Goal: Task Accomplishment & Management: Manage account settings

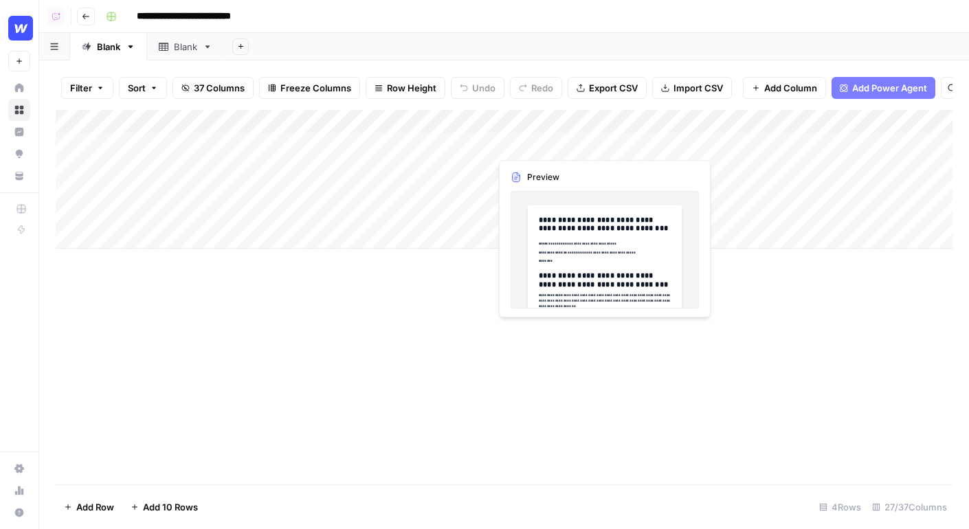
click at [539, 148] on div "Add Column" at bounding box center [504, 179] width 896 height 139
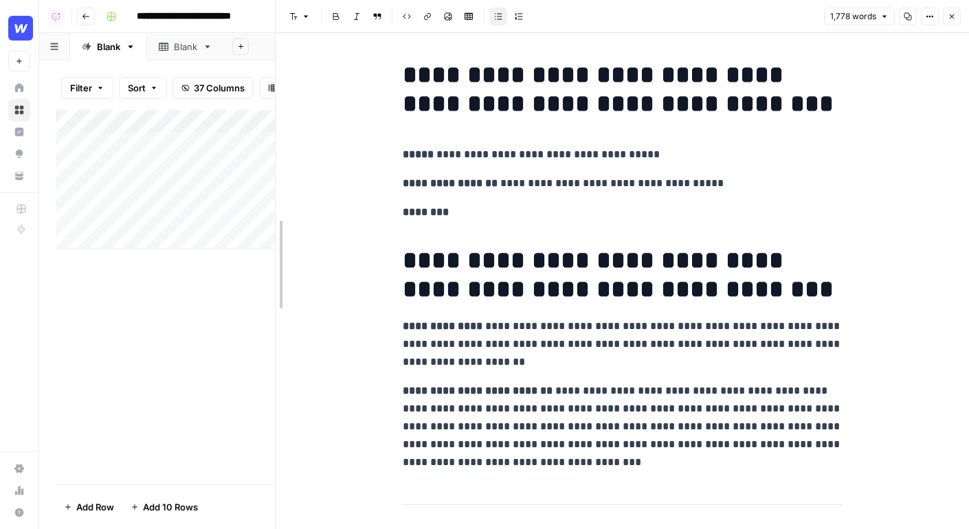
drag, startPoint x: 454, startPoint y: 234, endPoint x: 229, endPoint y: 231, distance: 225.3
click at [234, 232] on body "**********" at bounding box center [484, 264] width 969 height 529
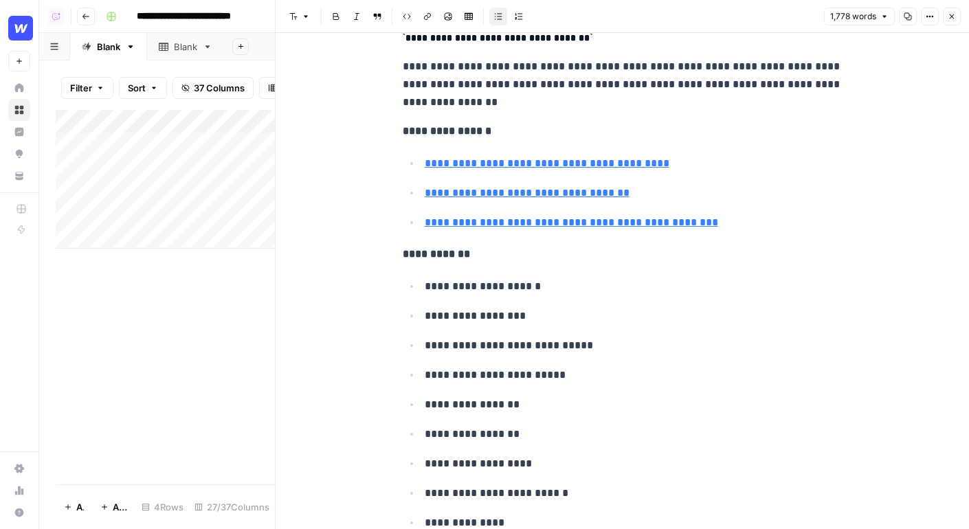
scroll to position [6679, 0]
type input "https://www.reddit.com/r/css/comments/16nhtq1/what_are_the_best_css_practices_y…"
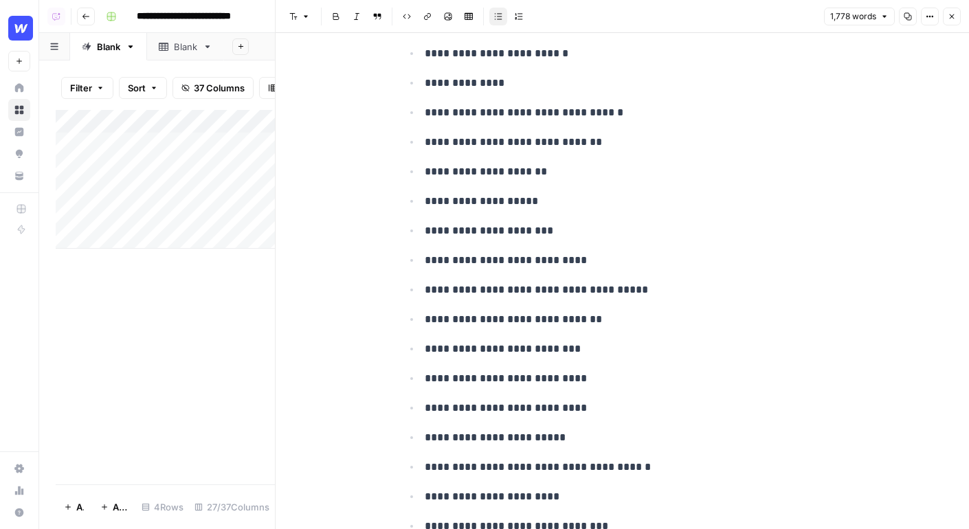
scroll to position [7901, 0]
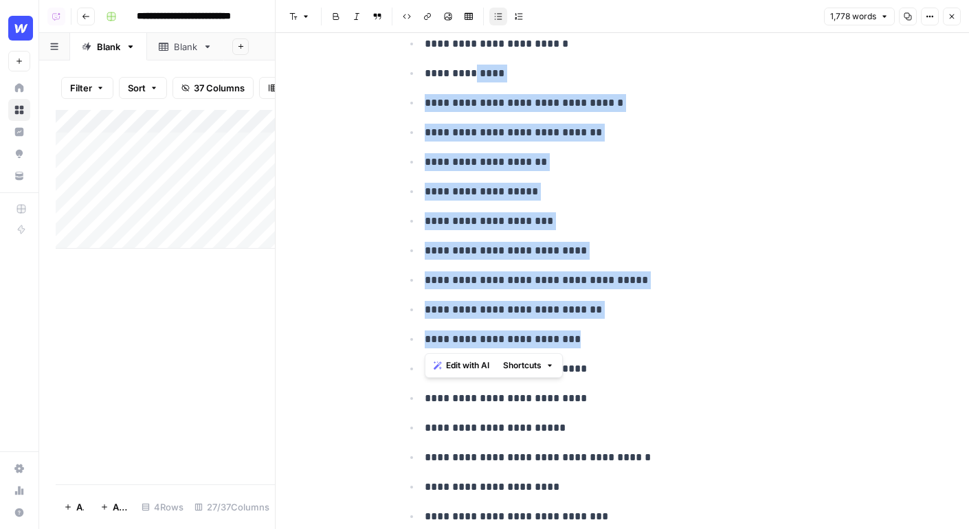
drag, startPoint x: 770, startPoint y: 334, endPoint x: 474, endPoint y: 82, distance: 388.9
click at [474, 82] on ul "**********" at bounding box center [623, 191] width 440 height 727
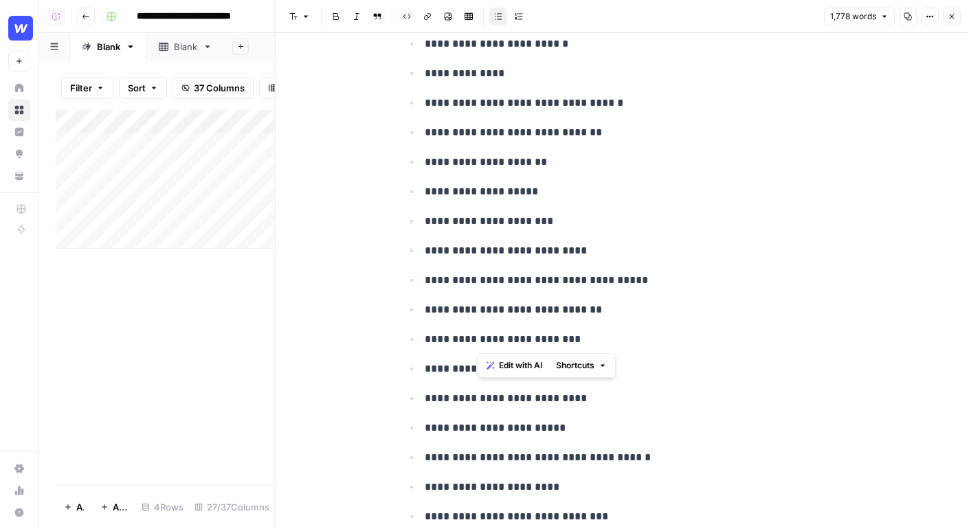
click at [963, 21] on header "Font style Bold Italic Block quote Code block Link Image Insert Table Bulleted …" at bounding box center [621, 16] width 693 height 33
click at [949, 19] on icon "button" at bounding box center [951, 16] width 8 height 8
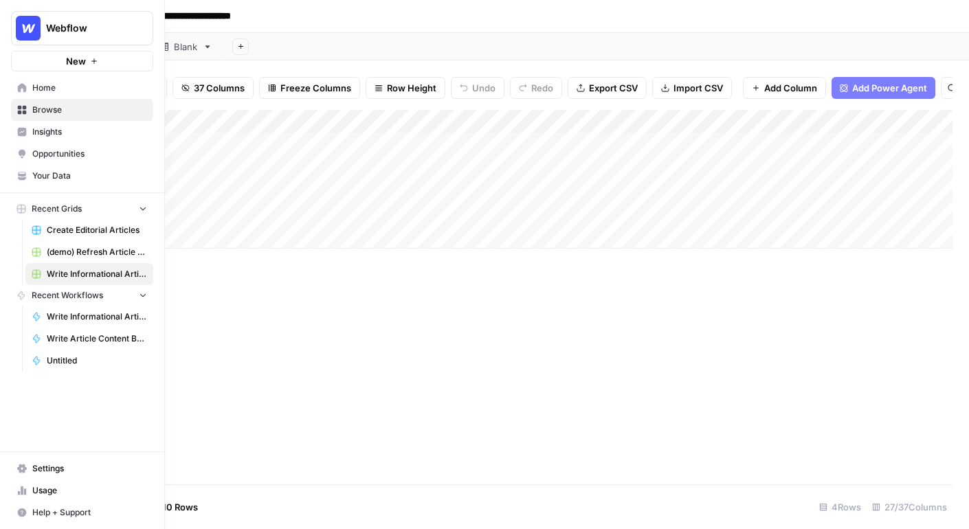
click at [15, 85] on link "Home" at bounding box center [82, 88] width 142 height 22
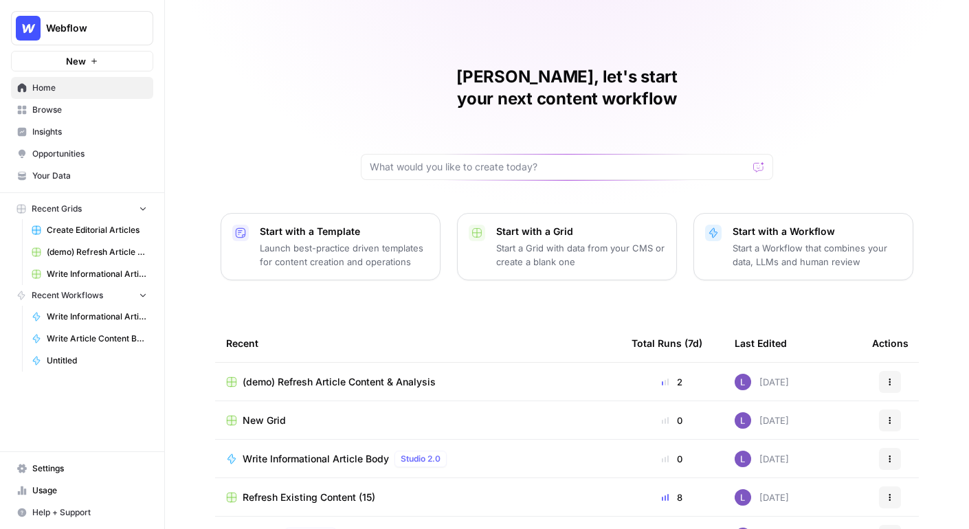
click at [478, 154] on div at bounding box center [567, 167] width 412 height 26
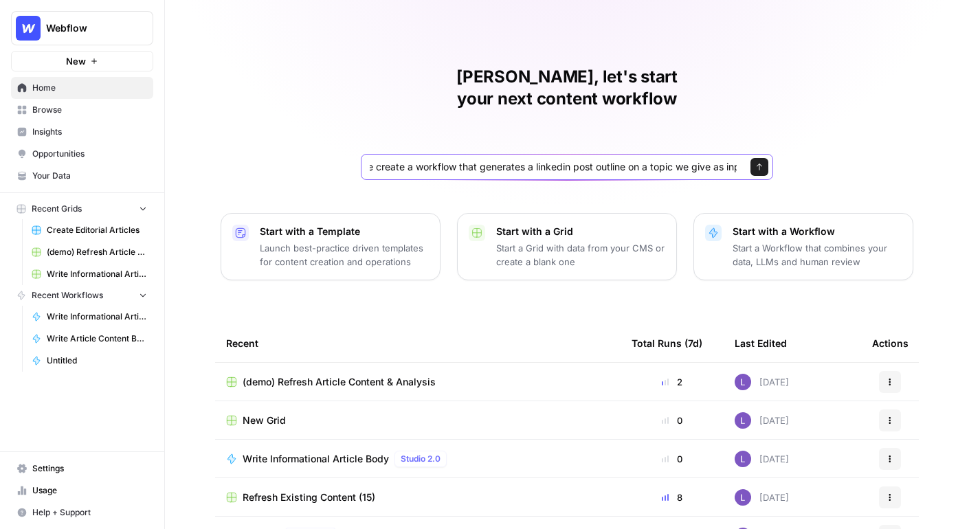
scroll to position [0, 41]
type input "please create a workflow that generates a linkedin post outline on a topic we g…"
click button "Send" at bounding box center [759, 167] width 18 height 18
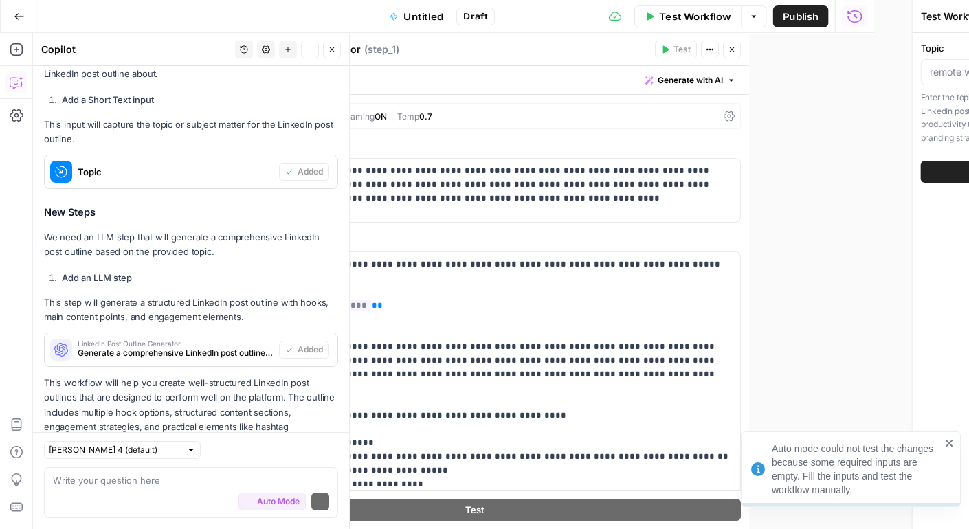
scroll to position [384, 0]
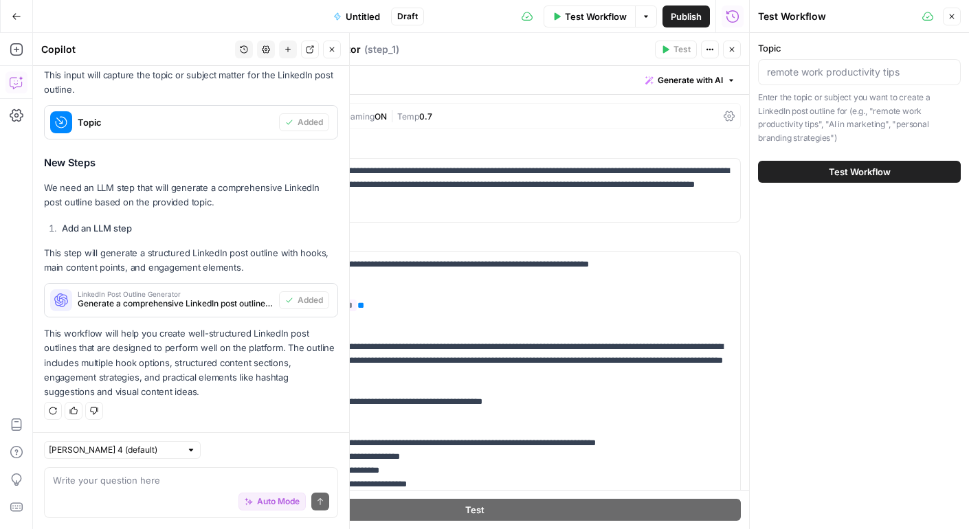
click at [732, 57] on button "Close" at bounding box center [732, 50] width 18 height 18
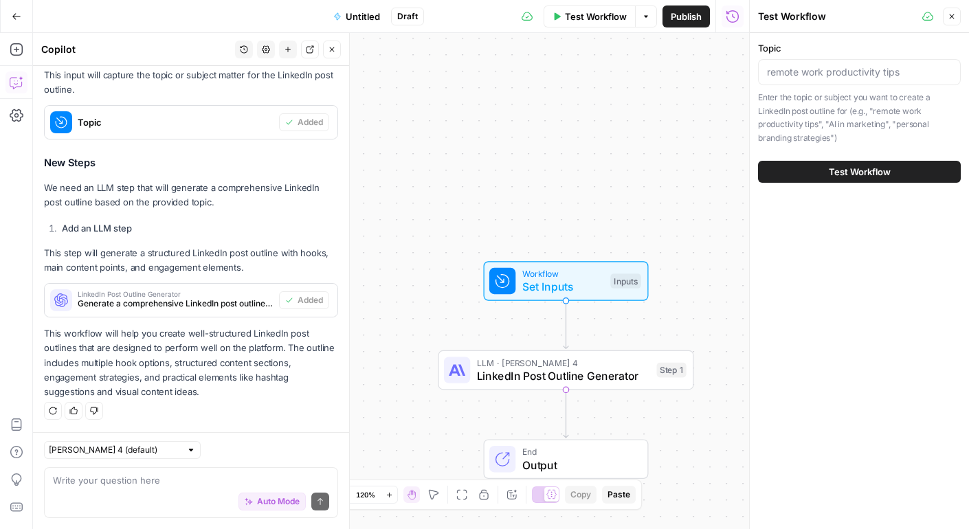
click at [13, 27] on button "Go Back" at bounding box center [16, 16] width 25 height 25
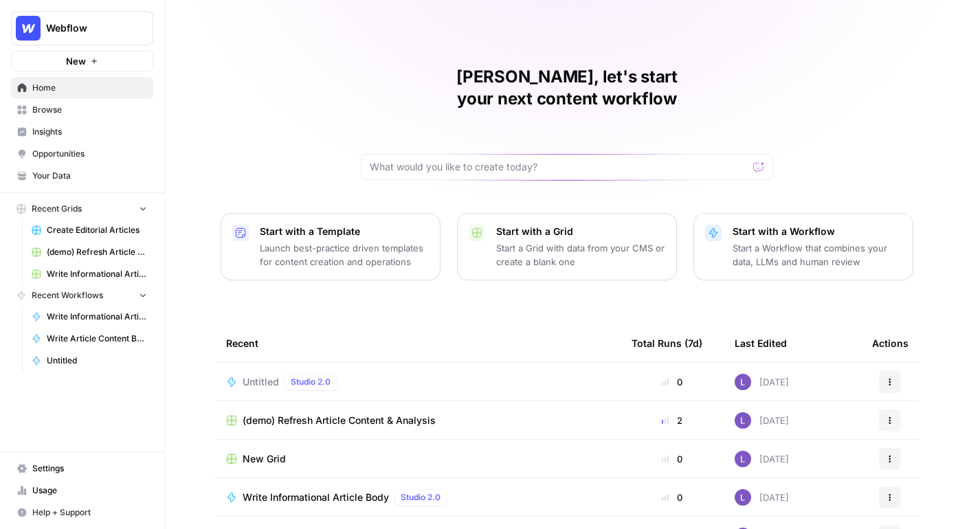
click at [63, 112] on span "Browse" at bounding box center [89, 110] width 115 height 12
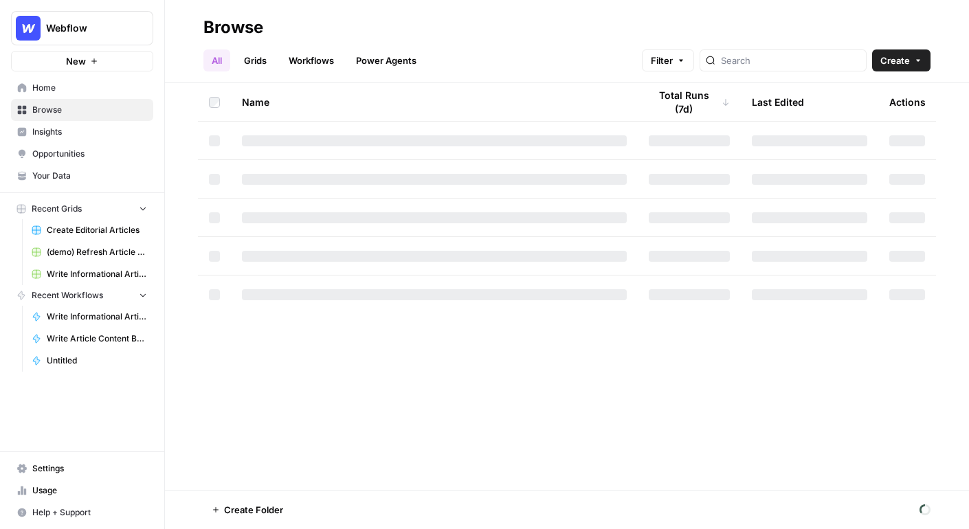
click at [93, 131] on span "Insights" at bounding box center [89, 132] width 115 height 12
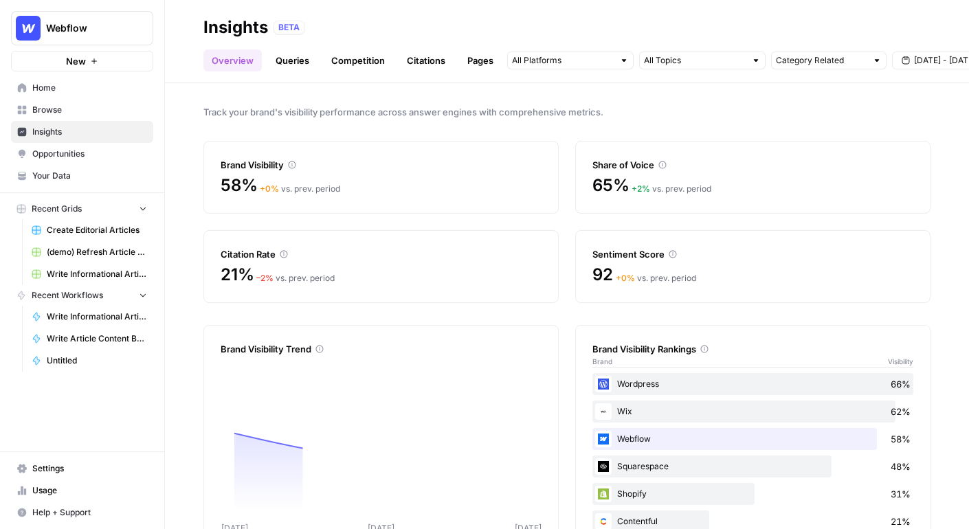
click at [95, 174] on span "Your Data" at bounding box center [89, 176] width 115 height 12
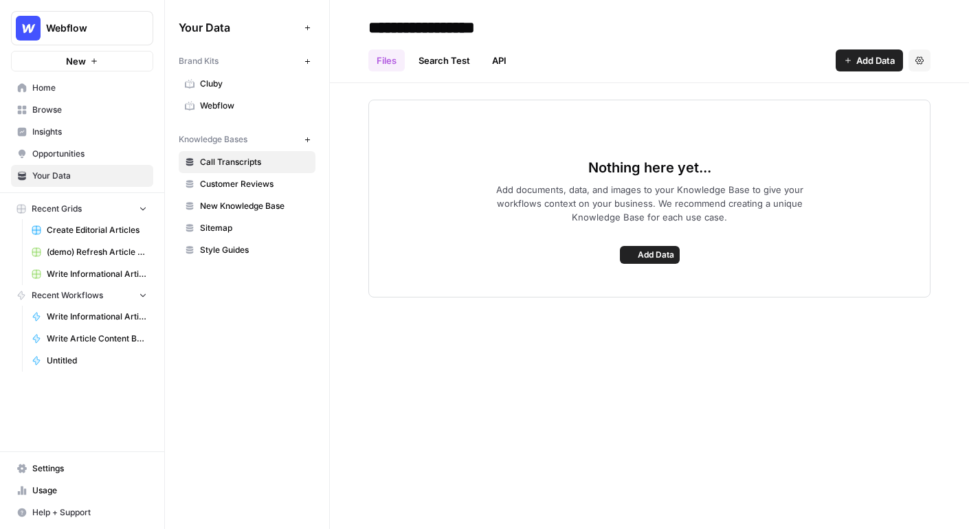
click at [227, 84] on span "Cluby" at bounding box center [254, 84] width 109 height 12
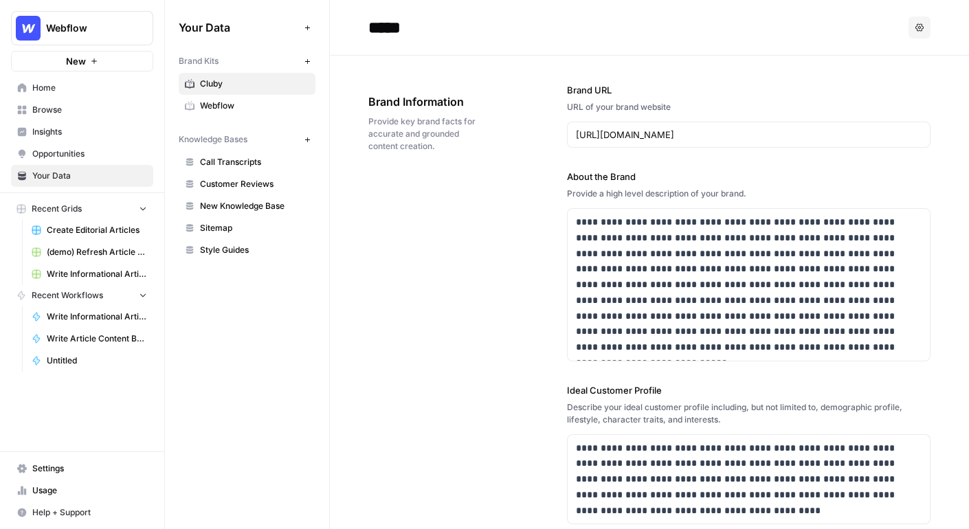
click at [239, 98] on link "Webflow" at bounding box center [247, 106] width 137 height 22
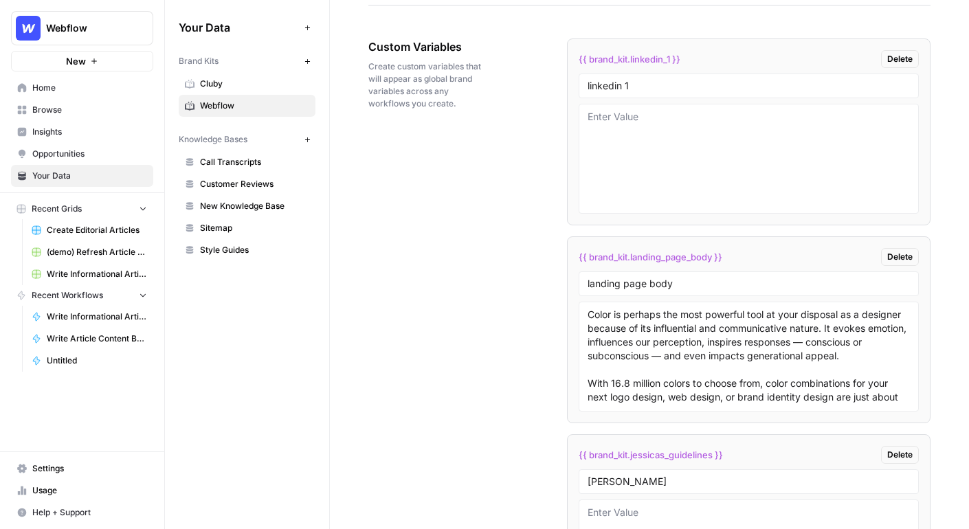
scroll to position [2310, 0]
click at [374, 45] on span "Custom Variables" at bounding box center [429, 45] width 122 height 16
click at [719, 130] on textarea at bounding box center [748, 158] width 323 height 98
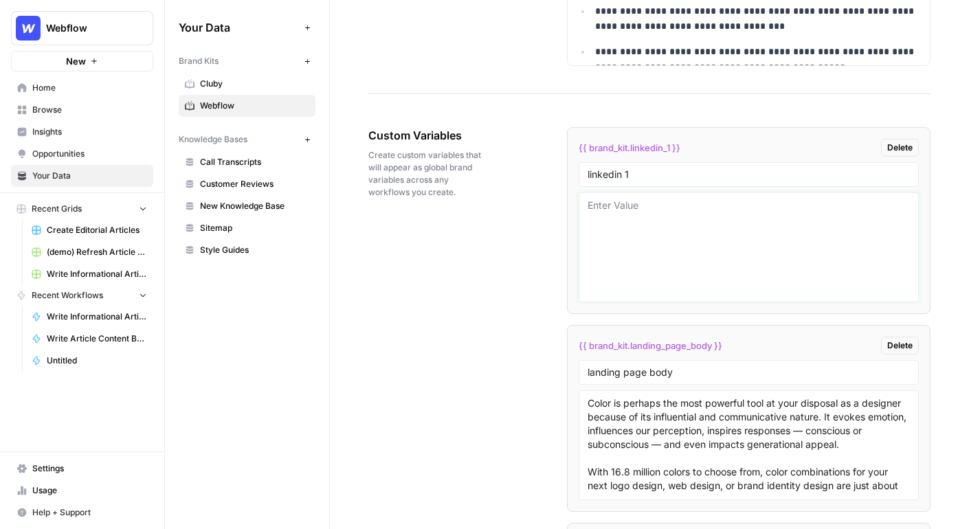
scroll to position [2222, 0]
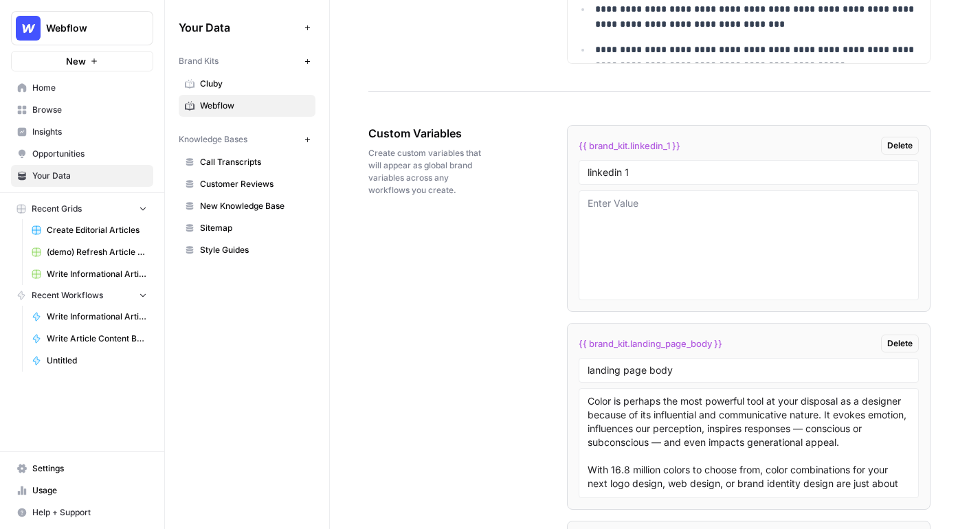
click at [54, 90] on span "Home" at bounding box center [89, 88] width 115 height 12
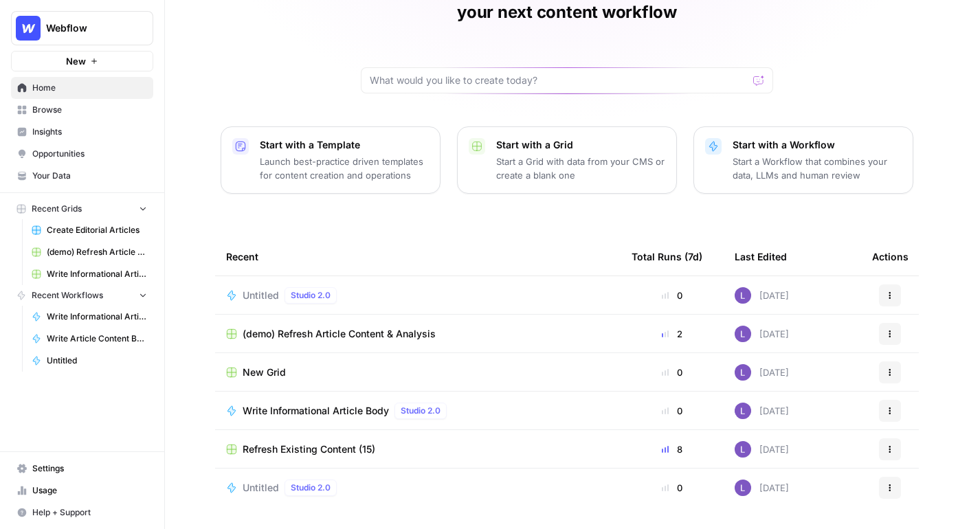
scroll to position [103, 0]
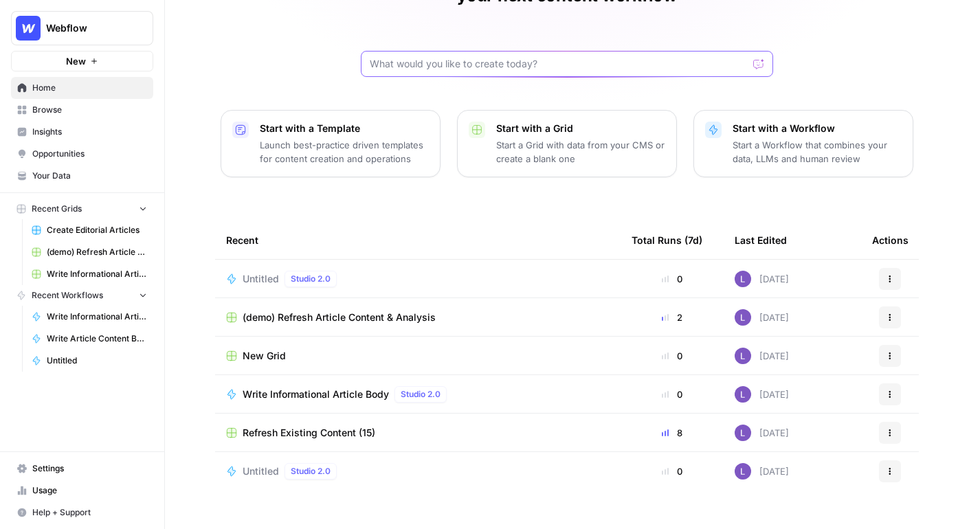
click at [493, 57] on input "text" at bounding box center [559, 64] width 378 height 14
click at [67, 111] on span "Browse" at bounding box center [89, 110] width 115 height 12
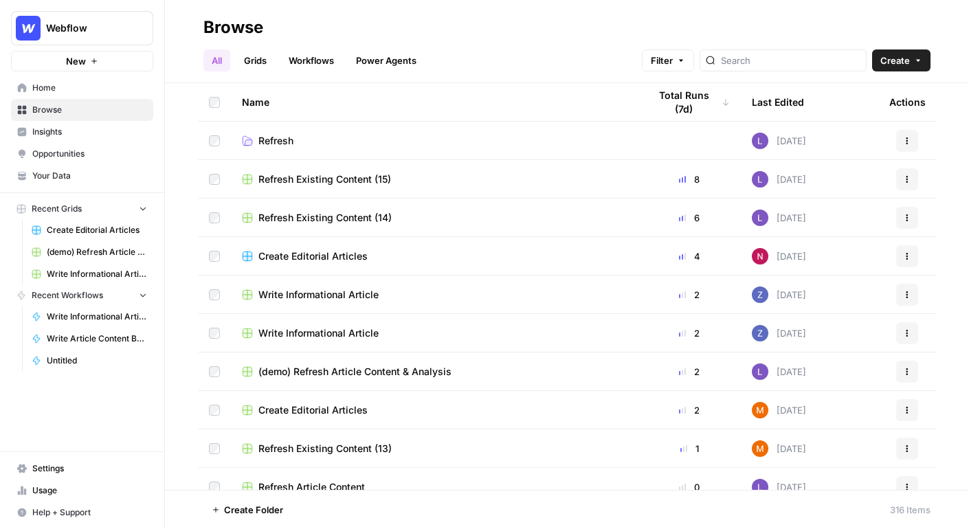
click at [251, 57] on link "Grids" at bounding box center [255, 60] width 39 height 22
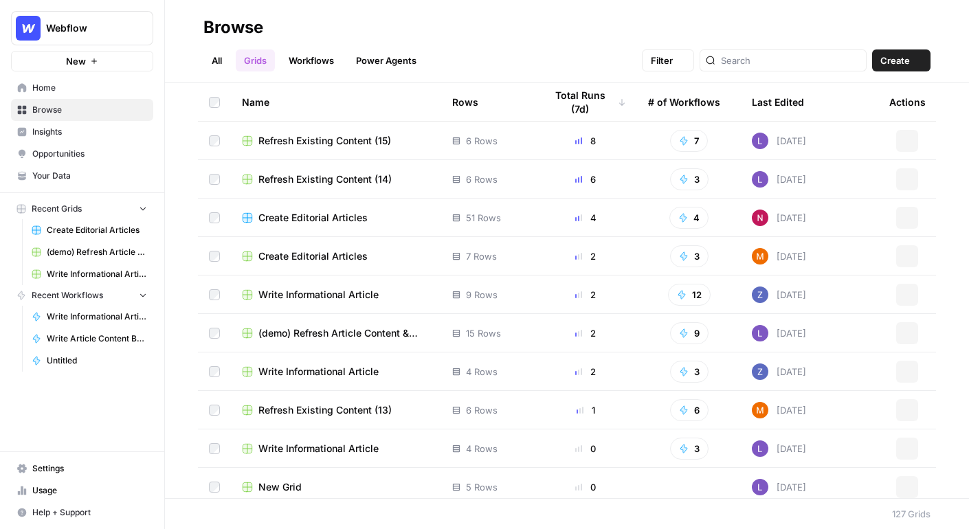
click at [321, 57] on link "Workflows" at bounding box center [311, 60] width 62 height 22
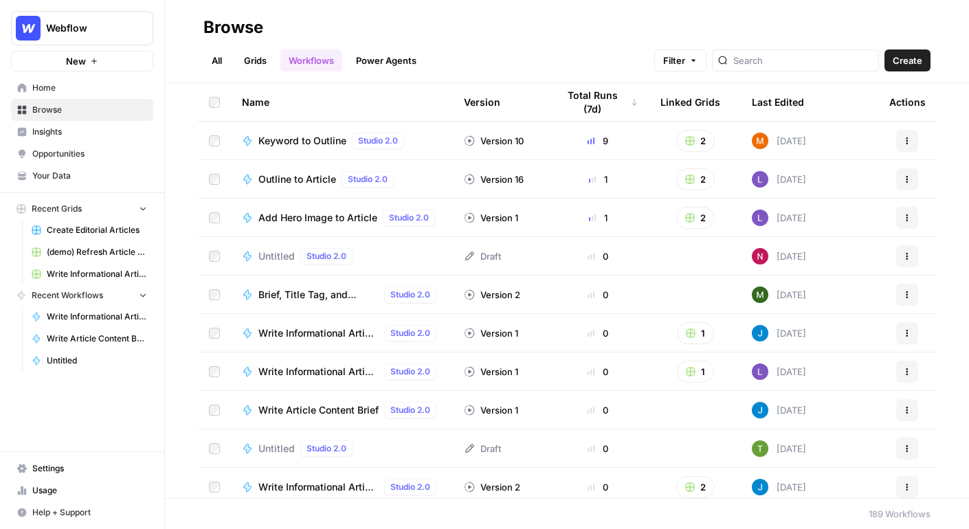
click at [212, 60] on link "All" at bounding box center [216, 60] width 27 height 22
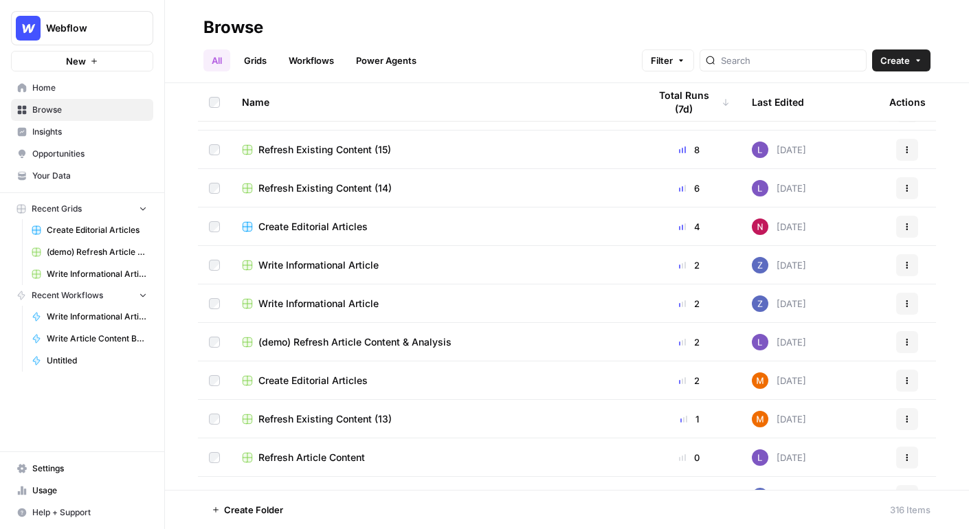
scroll to position [34, 0]
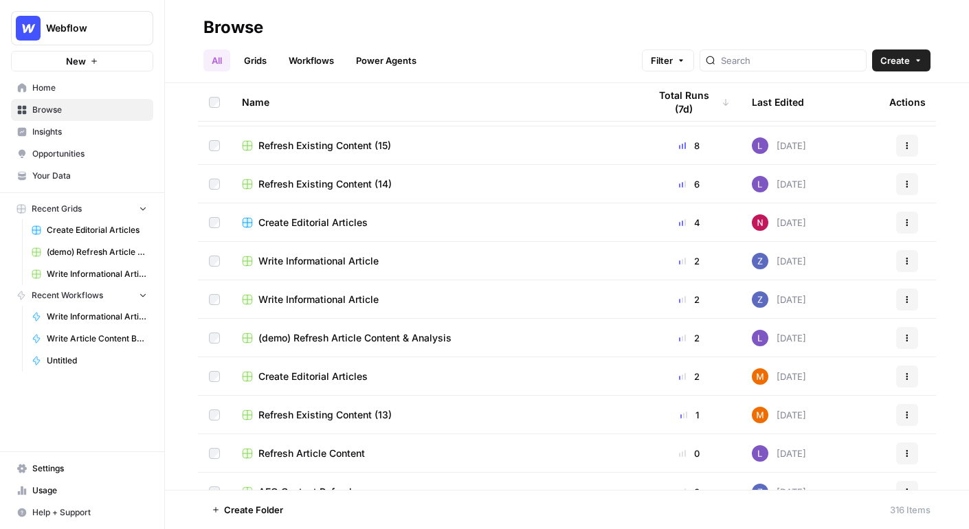
click at [475, 3] on header "Browse All Grids Workflows Power Agents Filter Create" at bounding box center [567, 41] width 804 height 83
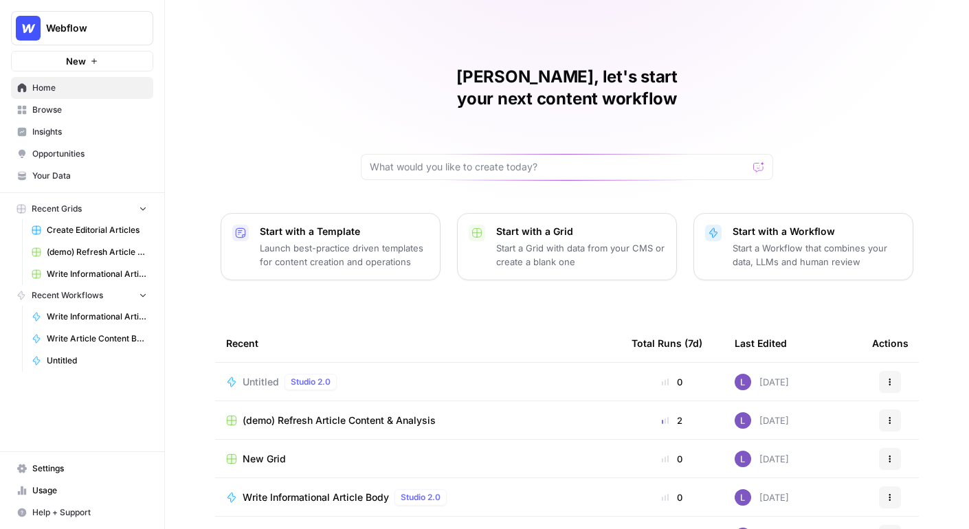
drag, startPoint x: 87, startPoint y: 37, endPoint x: 94, endPoint y: 43, distance: 8.8
click at [87, 37] on button "Webflow" at bounding box center [82, 28] width 142 height 34
type input "iterat"
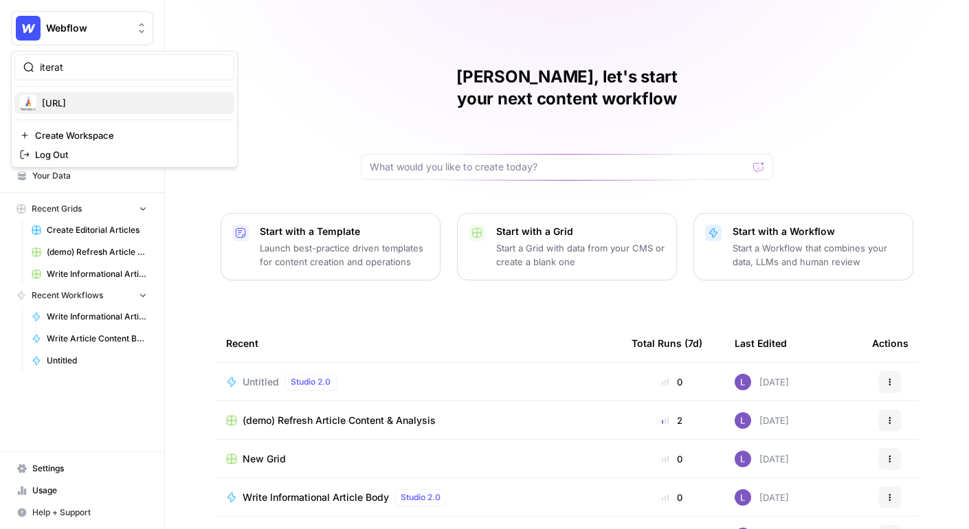
click at [95, 104] on span "[URL]" at bounding box center [132, 103] width 181 height 14
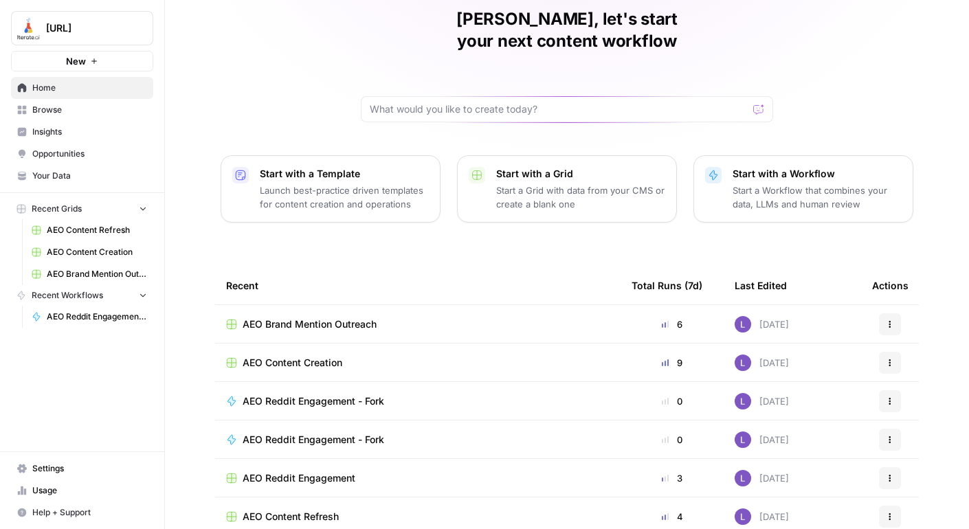
scroll to position [59, 0]
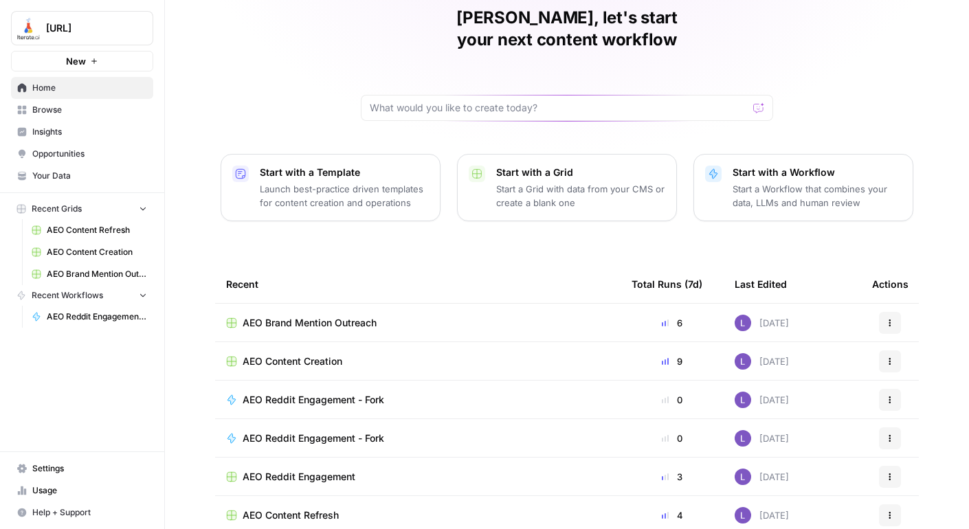
click at [308, 316] on span "AEO Brand Mention Outreach" at bounding box center [309, 323] width 134 height 14
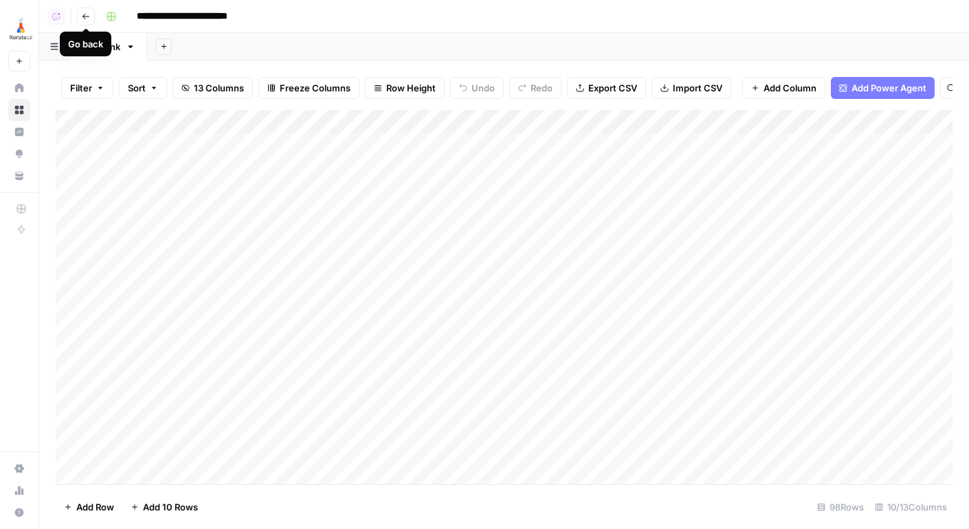
click at [85, 12] on icon "button" at bounding box center [86, 16] width 8 height 8
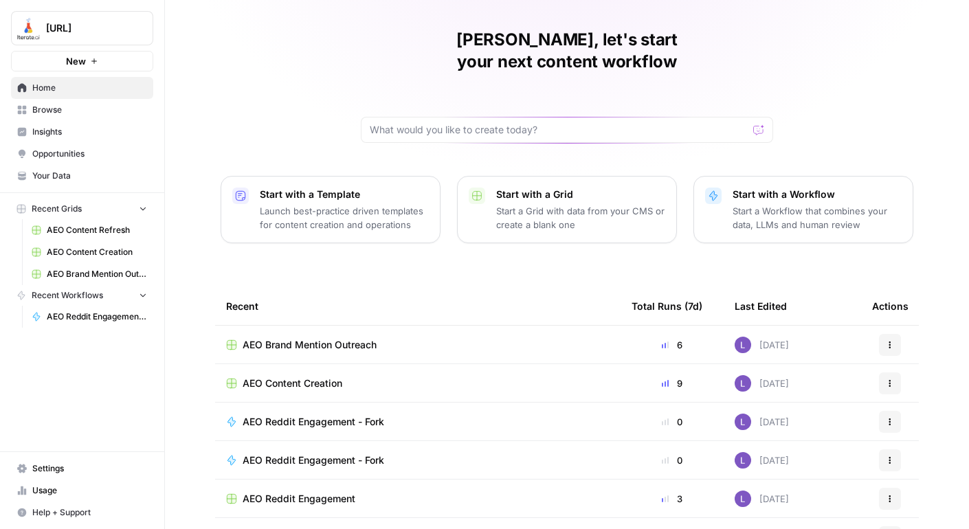
scroll to position [65, 0]
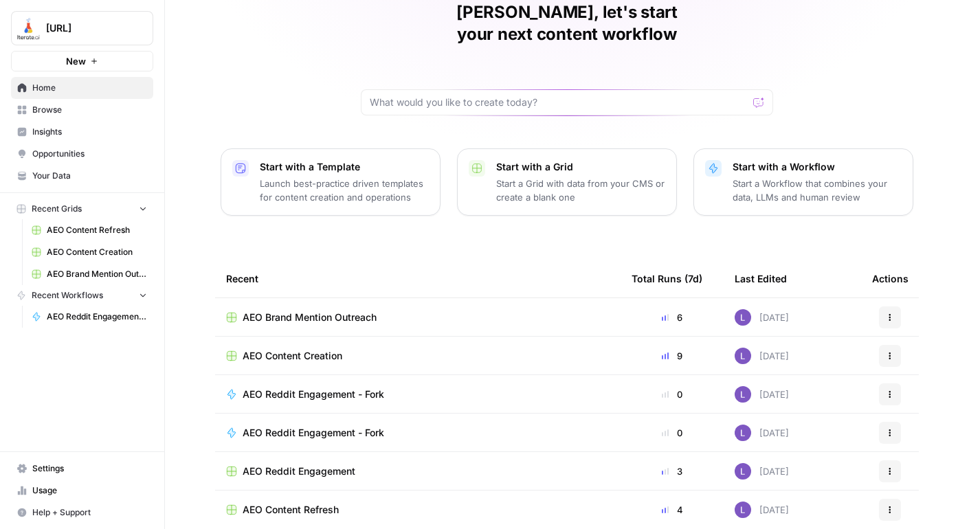
click at [311, 349] on span "AEO Content Creation" at bounding box center [292, 356] width 100 height 14
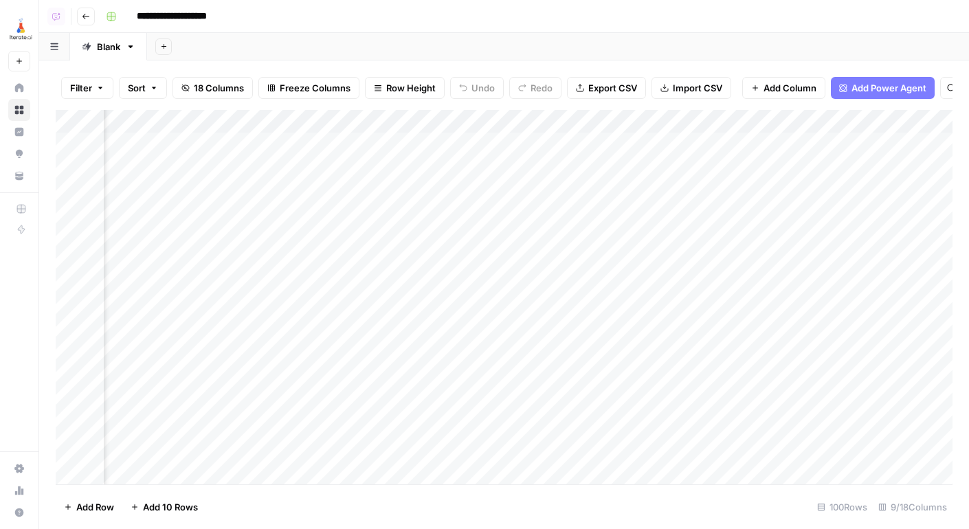
scroll to position [0, 713]
click at [460, 142] on div "Add Column" at bounding box center [504, 297] width 896 height 374
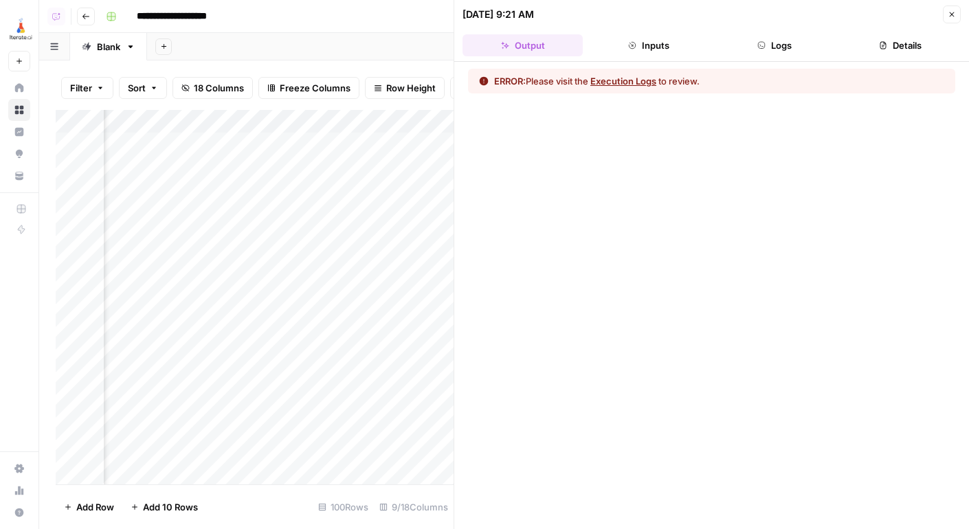
click at [637, 73] on div "ERROR: Please visit the Execution Logs to review." at bounding box center [711, 81] width 487 height 25
click at [633, 86] on button "Execution Logs" at bounding box center [623, 81] width 66 height 14
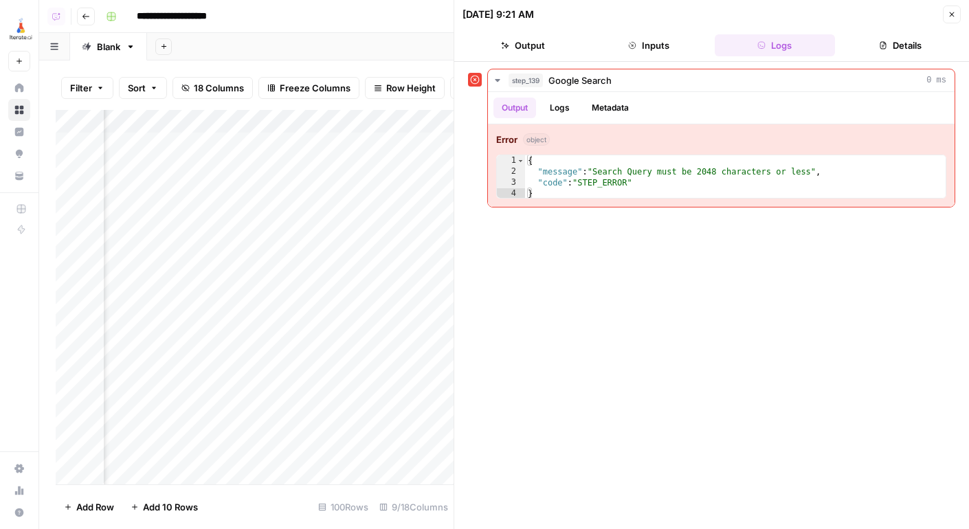
click at [282, 168] on div "Add Column" at bounding box center [255, 297] width 398 height 374
click at [398, 124] on div "Add Column" at bounding box center [255, 297] width 398 height 374
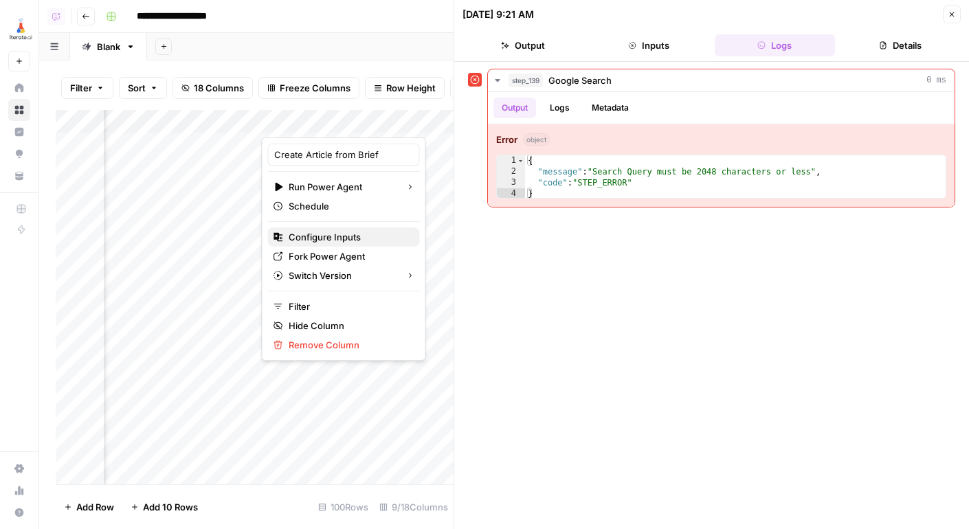
click at [331, 243] on span "Configure Inputs" at bounding box center [349, 237] width 120 height 14
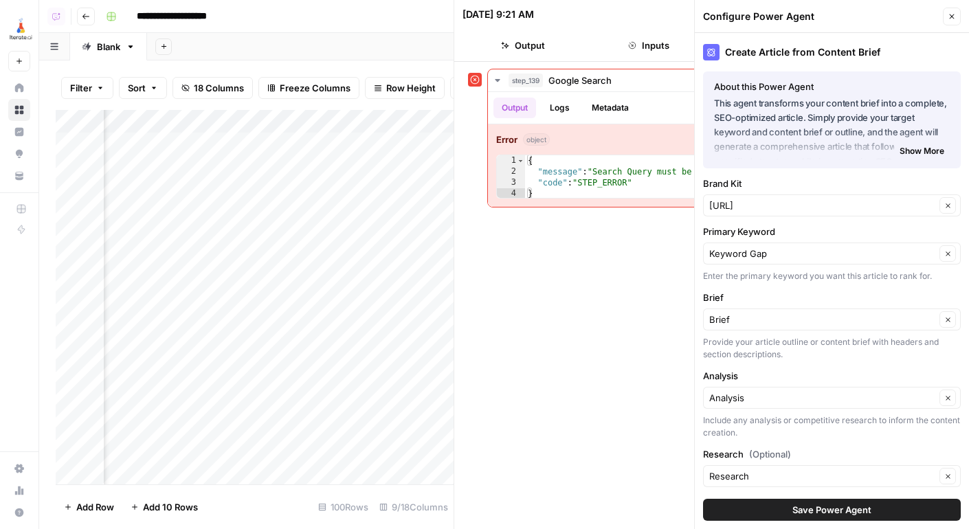
scroll to position [58, 0]
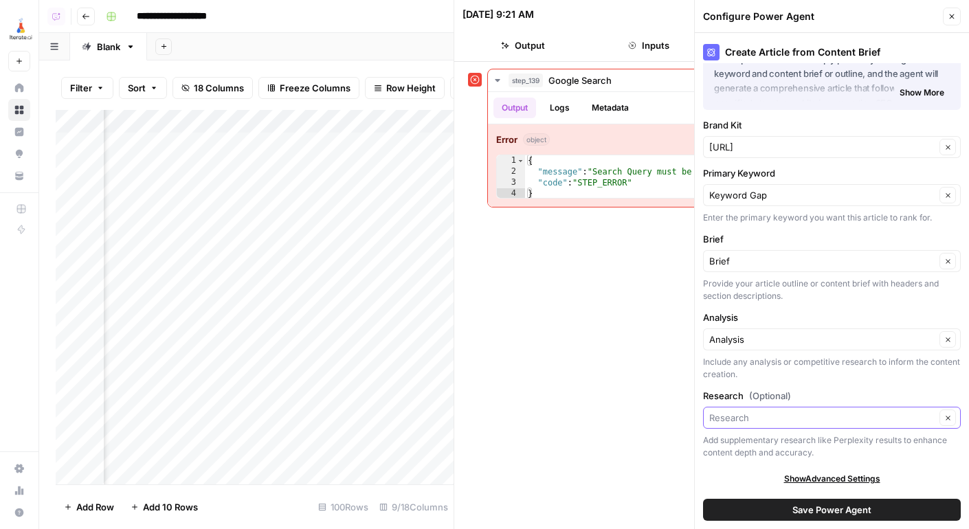
click at [739, 411] on input "Research (Optional)" at bounding box center [822, 418] width 226 height 14
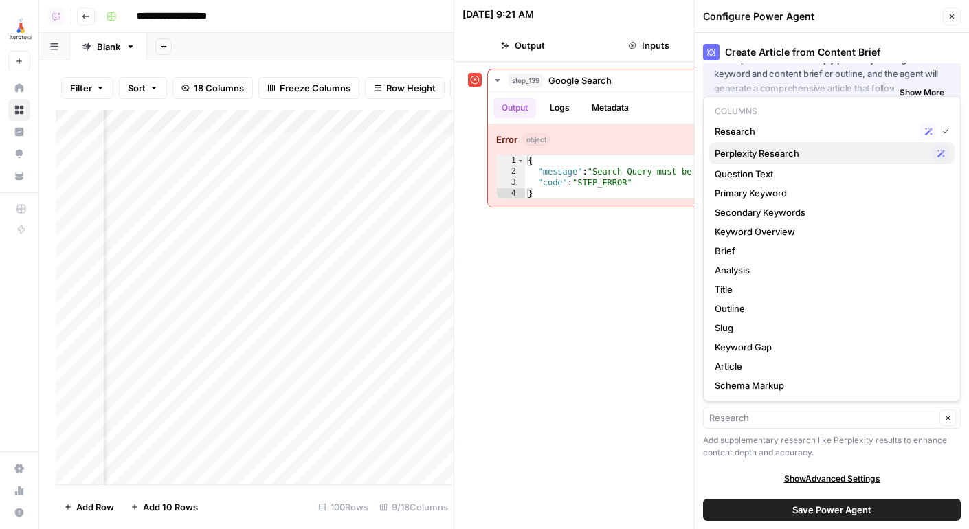
click at [738, 147] on span "Perplexity Research" at bounding box center [820, 153] width 212 height 14
type input "Perplexity Research"
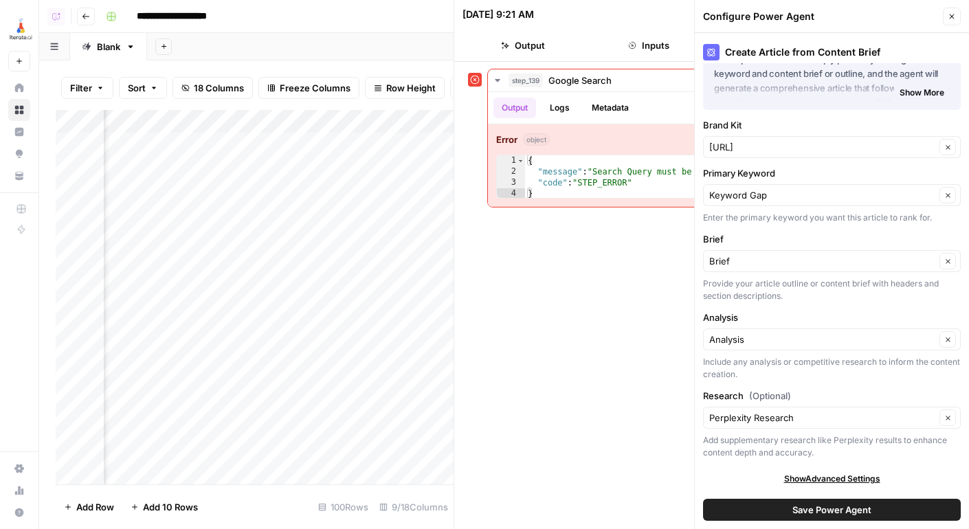
click at [772, 496] on div "Save Power Agent" at bounding box center [832, 509] width 258 height 38
click at [778, 504] on button "Save Power Agent" at bounding box center [832, 510] width 258 height 22
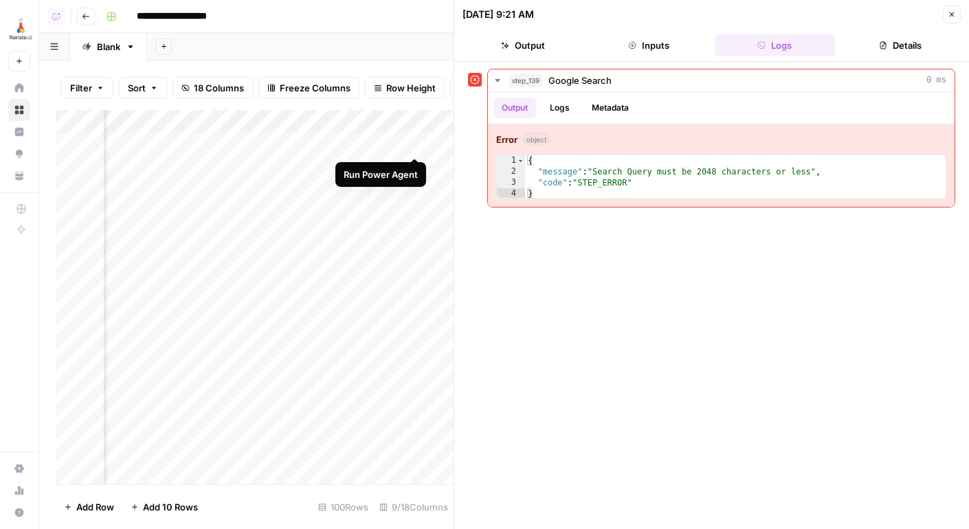
click at [413, 143] on div "Add Column" at bounding box center [255, 297] width 398 height 374
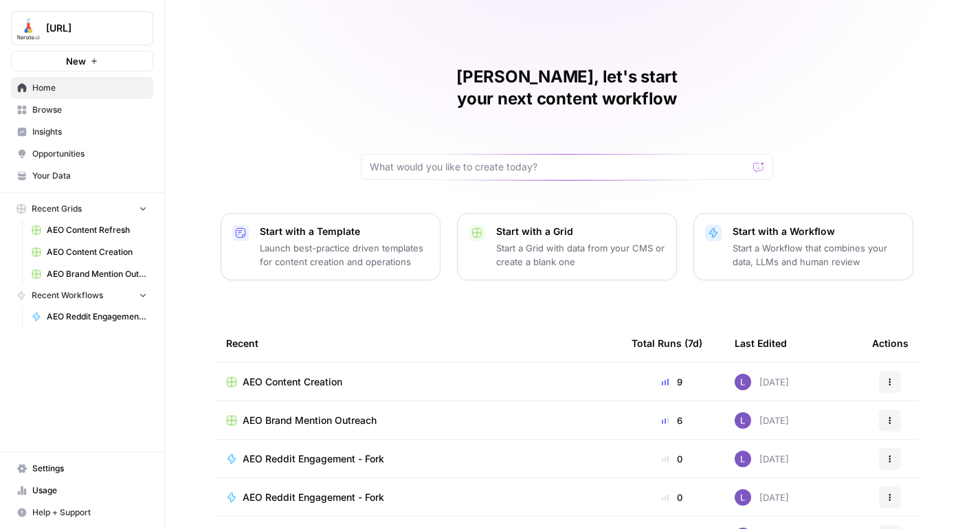
click at [121, 28] on span "[URL]" at bounding box center [87, 28] width 83 height 14
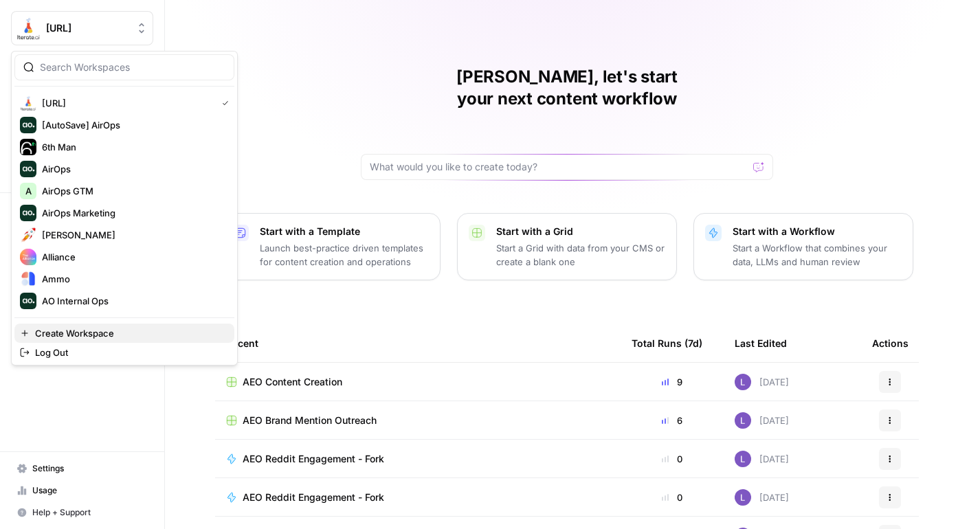
click at [159, 324] on button "Create Workspace" at bounding box center [124, 333] width 220 height 19
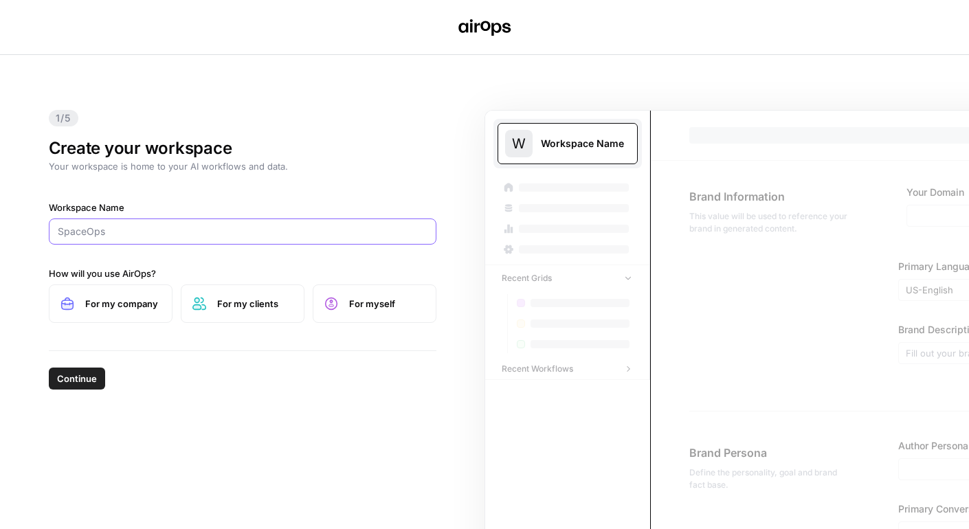
click at [139, 238] on input "Workspace Name" at bounding box center [243, 232] width 370 height 14
type input "Envelio"
drag, startPoint x: 217, startPoint y: 308, endPoint x: 179, endPoint y: 308, distance: 38.5
click at [217, 308] on span "For my clients" at bounding box center [255, 304] width 76 height 14
click at [102, 306] on span "For my company" at bounding box center [123, 304] width 76 height 14
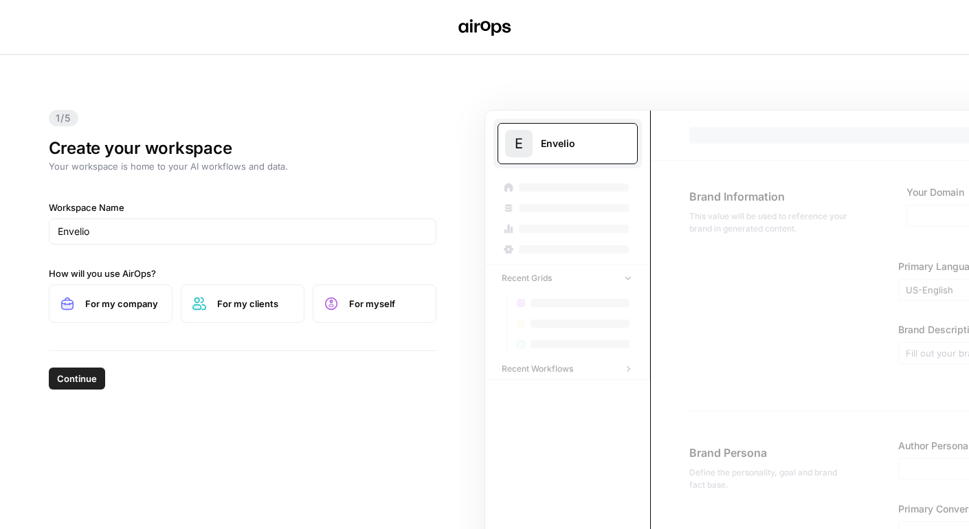
click at [92, 354] on div "Continue" at bounding box center [242, 375] width 387 height 49
click at [86, 372] on span "Continue" at bounding box center [77, 379] width 40 height 14
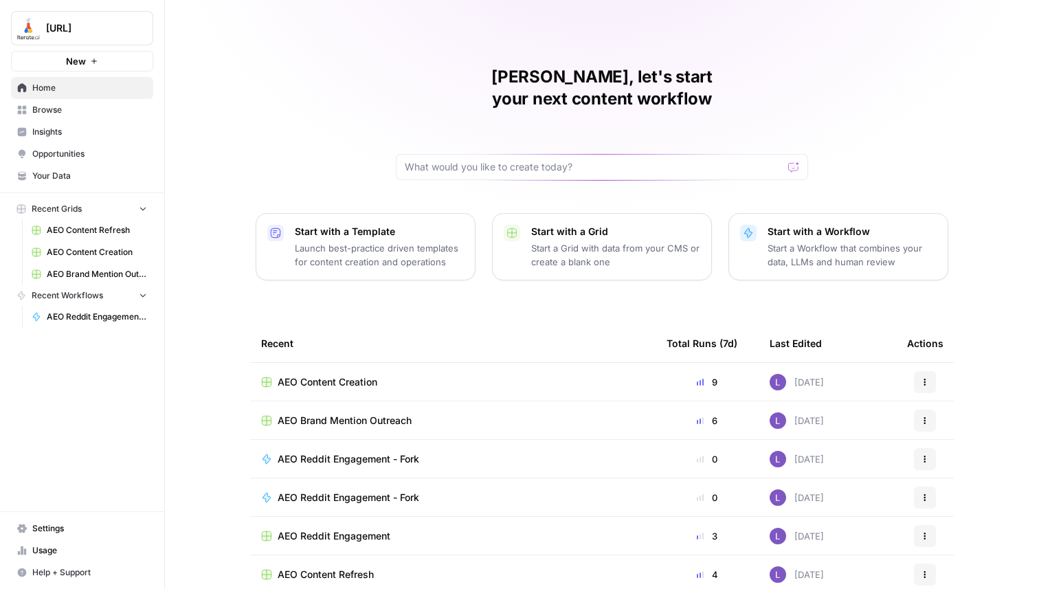
click at [67, 108] on span "Browse" at bounding box center [89, 110] width 115 height 12
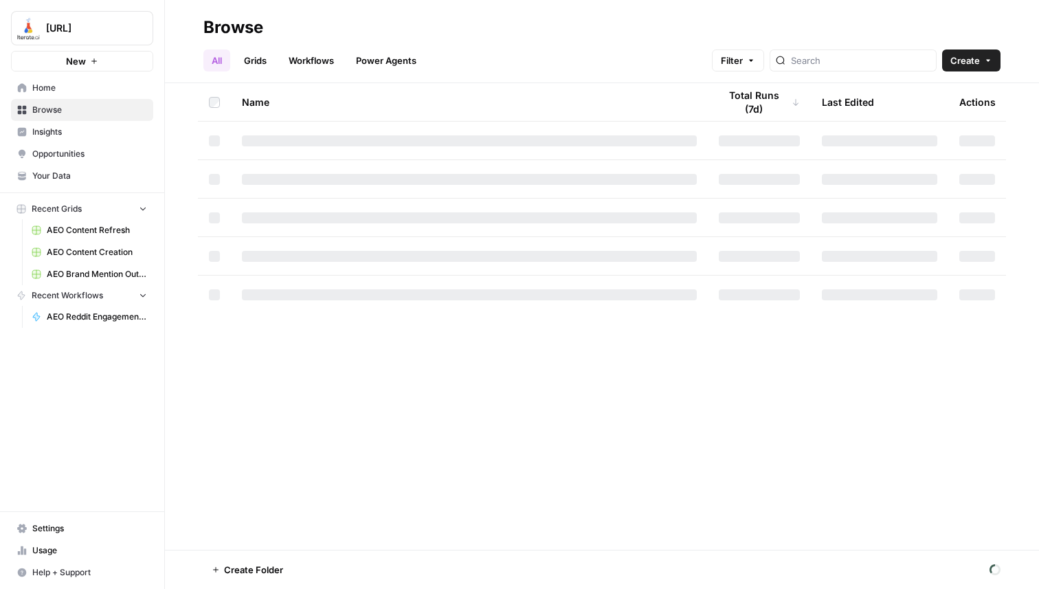
click at [73, 148] on span "Opportunities" at bounding box center [89, 154] width 115 height 12
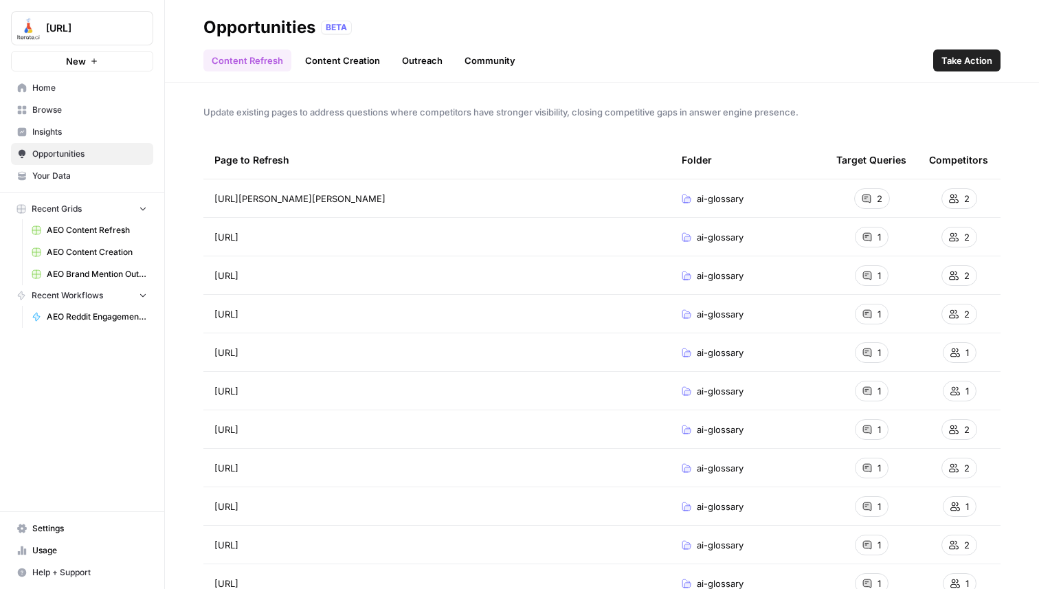
click at [80, 127] on span "Insights" at bounding box center [89, 132] width 115 height 12
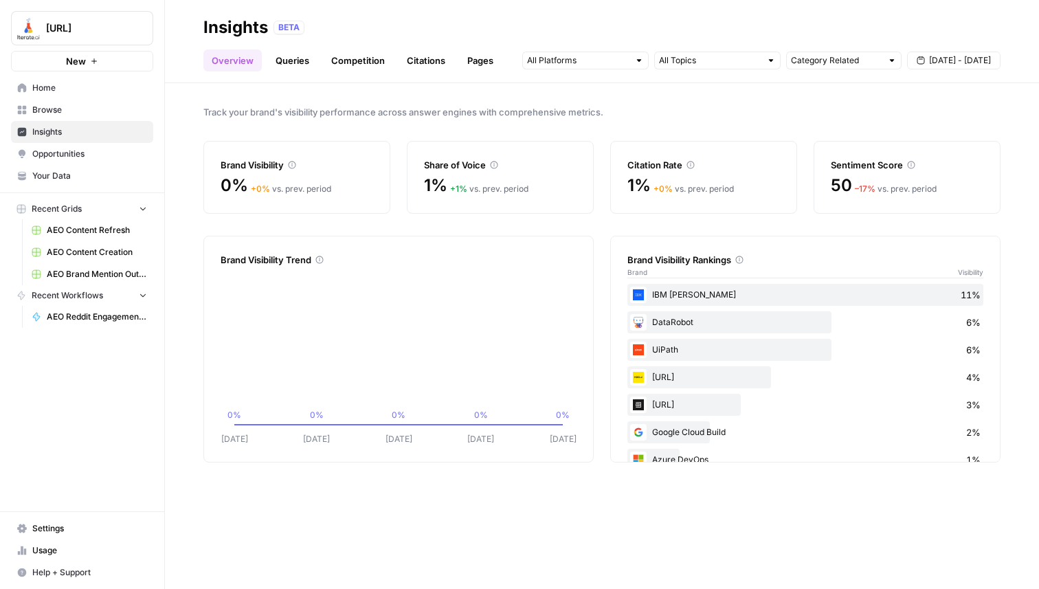
click at [286, 63] on link "Queries" at bounding box center [292, 60] width 50 height 22
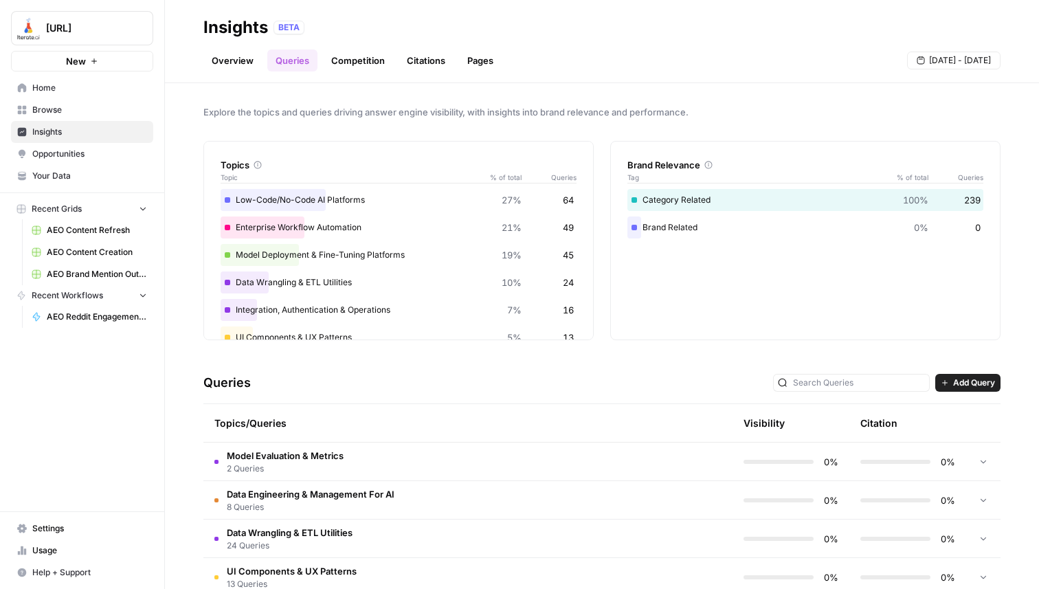
click at [370, 65] on link "Competition" at bounding box center [358, 60] width 70 height 22
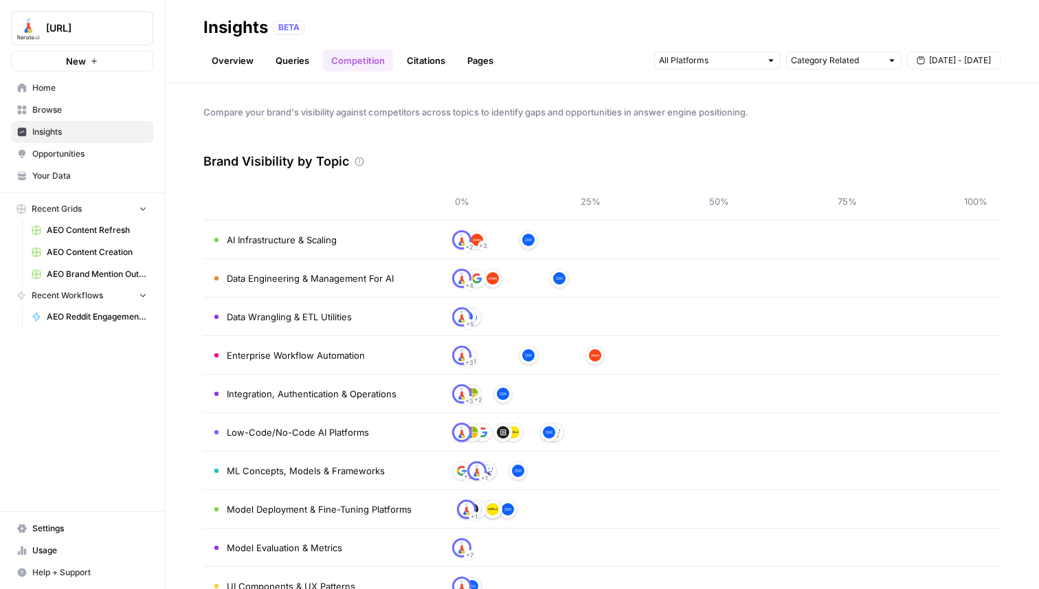
click at [428, 59] on link "Citations" at bounding box center [425, 60] width 55 height 22
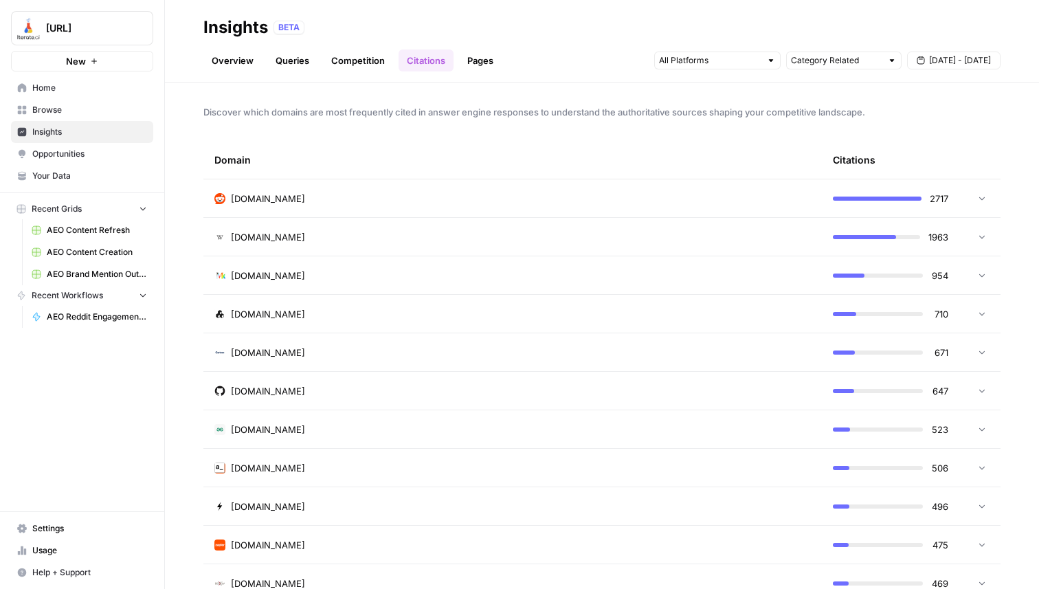
click at [474, 60] on link "Pages" at bounding box center [480, 60] width 43 height 22
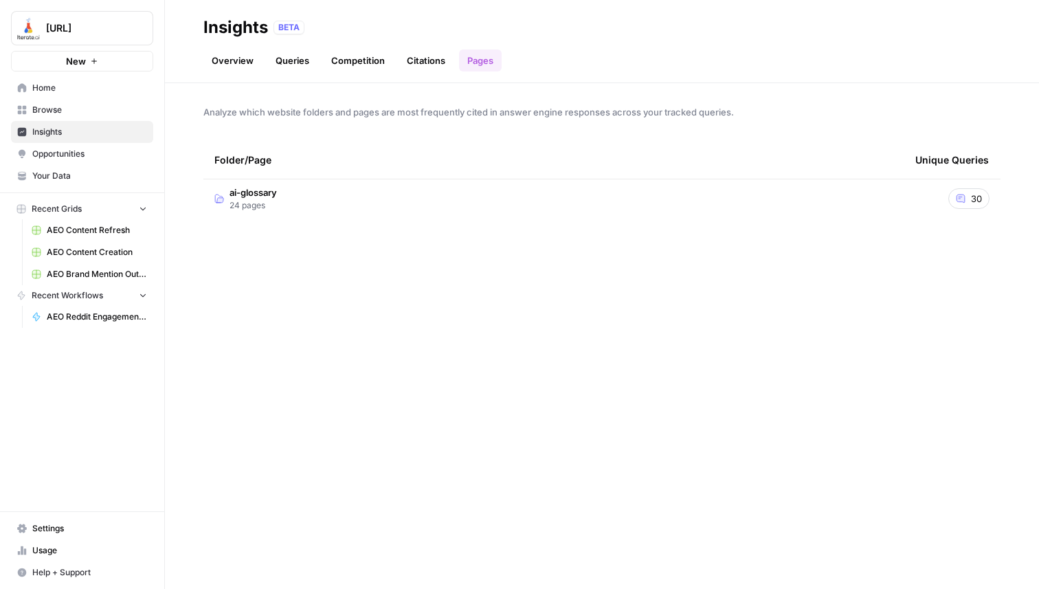
click at [243, 198] on span "ai-glossary" at bounding box center [252, 192] width 47 height 14
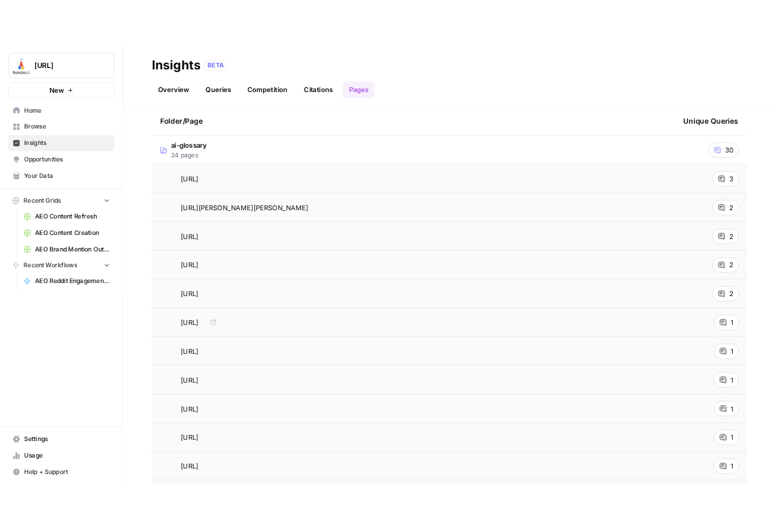
scroll to position [58, 0]
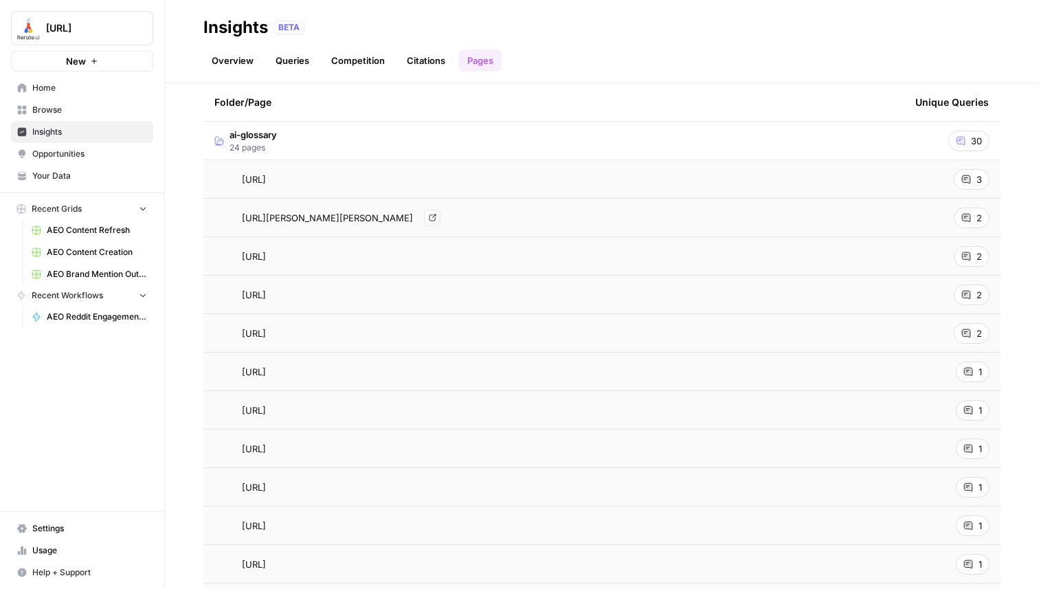
click at [440, 223] on link "Go to page" at bounding box center [432, 218] width 16 height 16
